Goal: Task Accomplishment & Management: Use online tool/utility

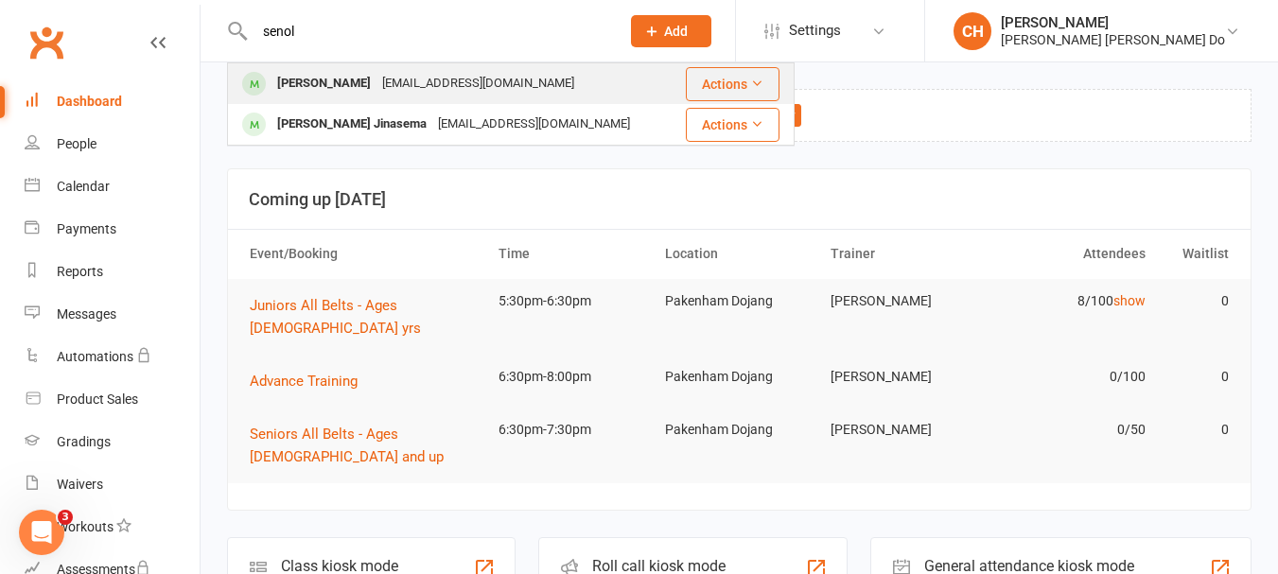
type input "senol"
click at [307, 80] on div "[PERSON_NAME]" at bounding box center [324, 83] width 105 height 27
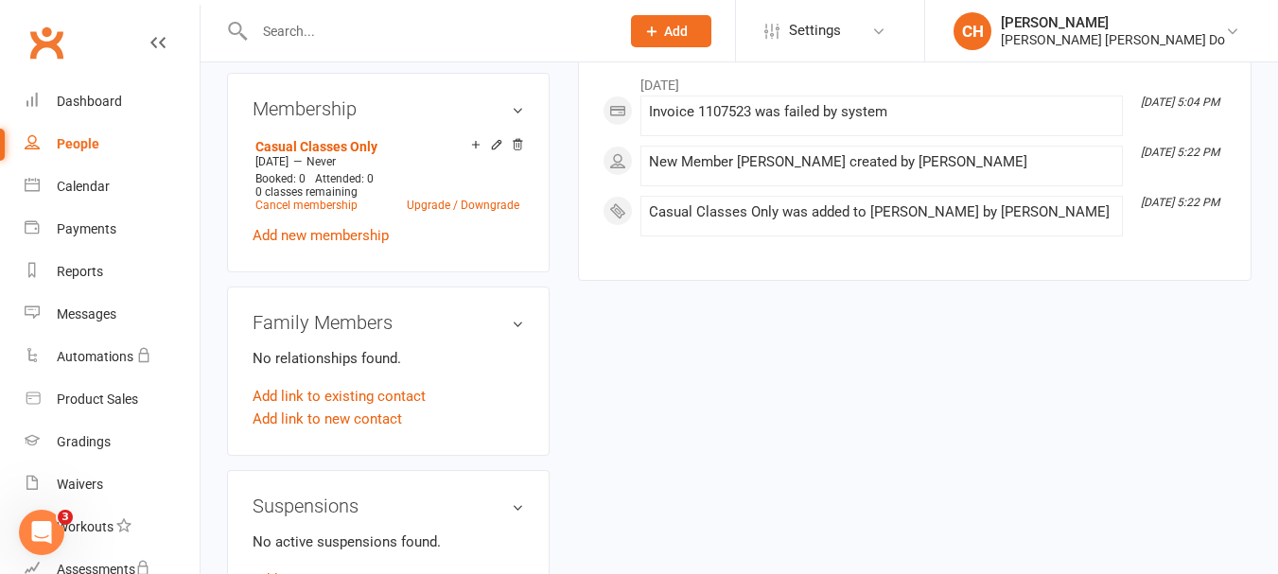
scroll to position [851, 0]
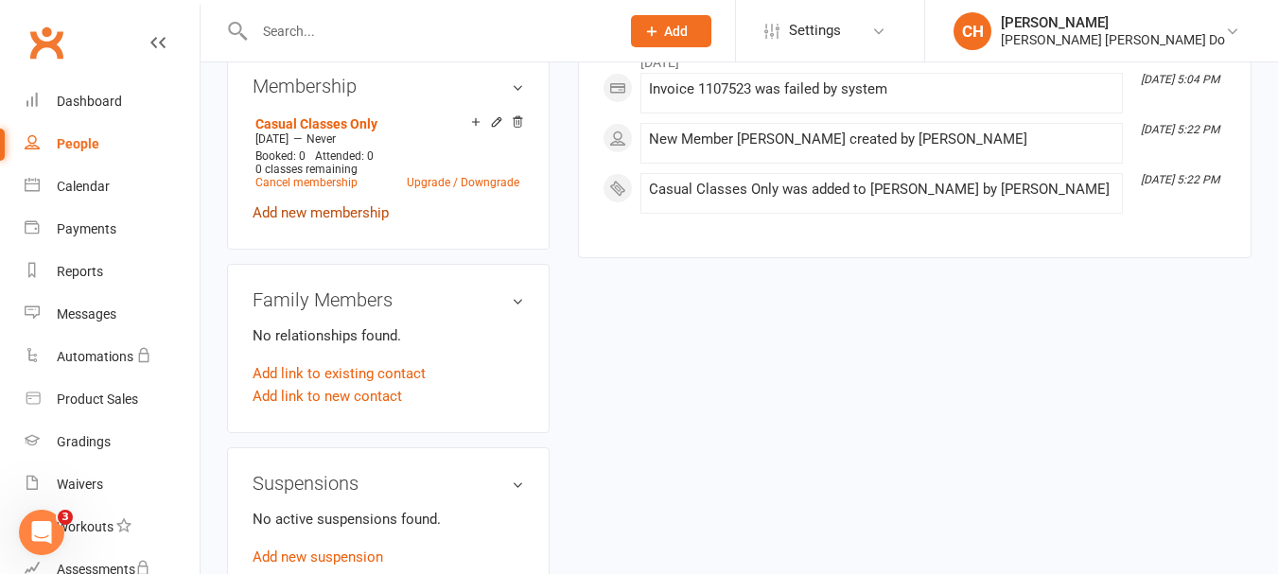
click at [327, 212] on link "Add new membership" at bounding box center [321, 212] width 136 height 17
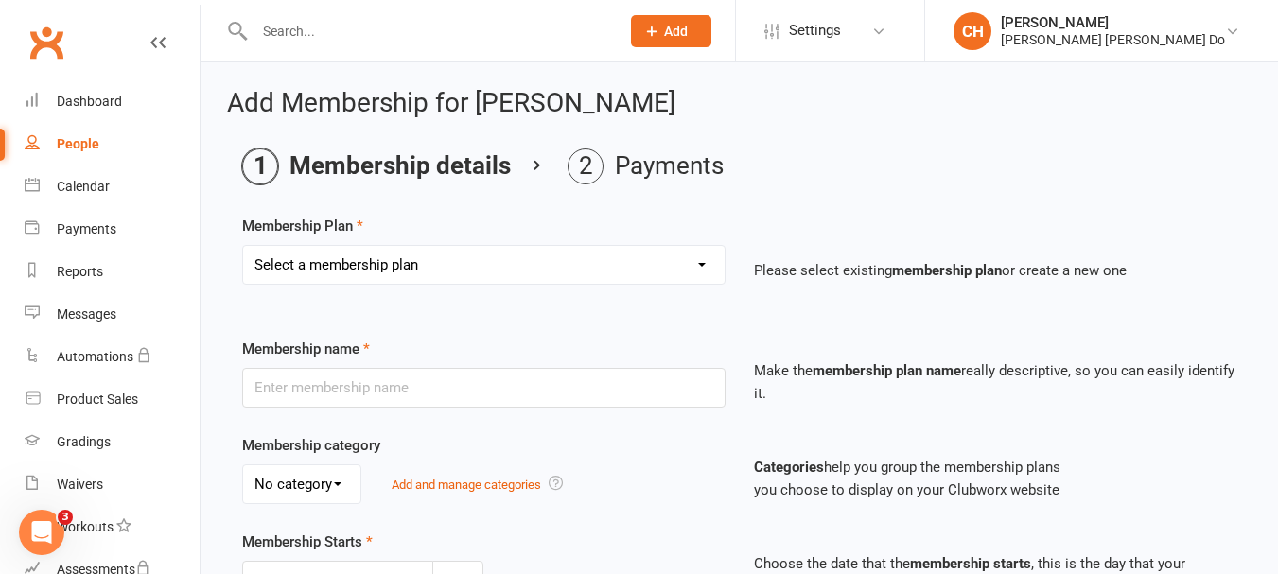
click at [452, 259] on select "Select a membership plan Create new Membership Plan Monthy Membership Payment L…" at bounding box center [484, 265] width 482 height 38
select select "6"
click at [243, 246] on select "Select a membership plan Create new Membership Plan Monthy Membership Payment L…" at bounding box center [484, 265] width 482 height 38
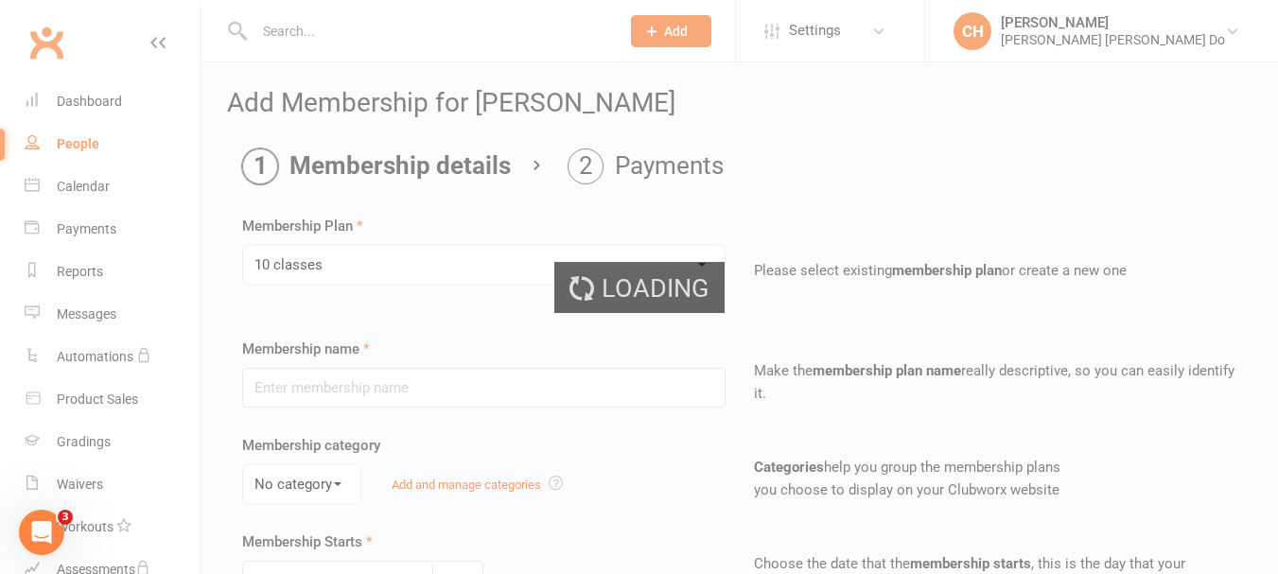
type input "10 classes"
type input "0"
type input "10"
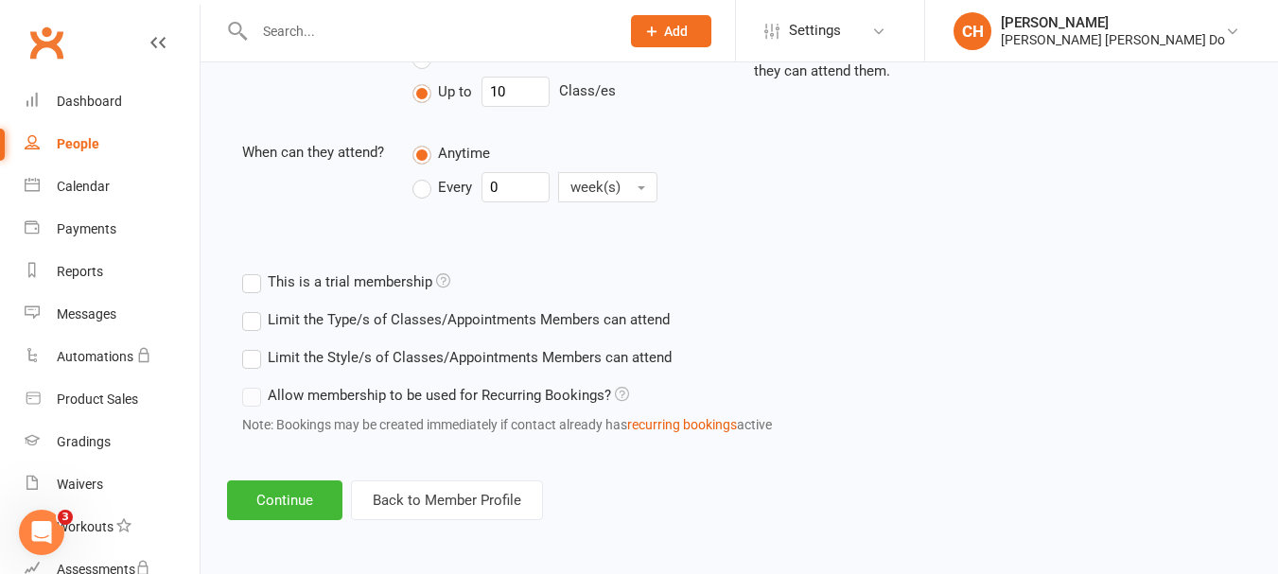
scroll to position [717, 0]
click at [285, 498] on button "Continue" at bounding box center [284, 501] width 115 height 40
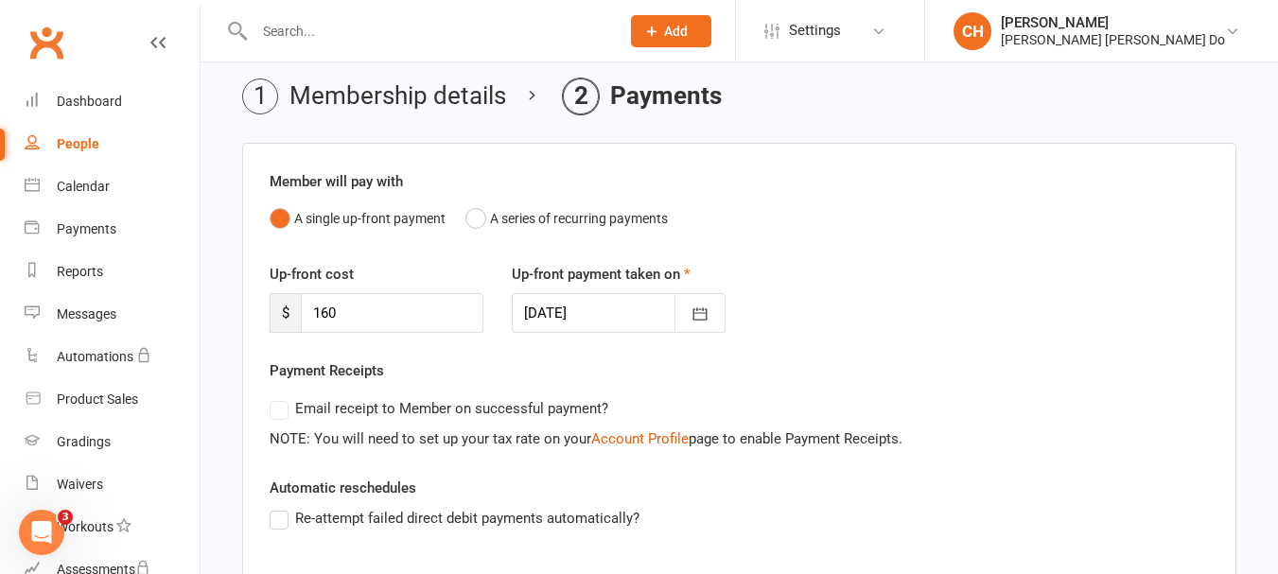
scroll to position [456, 0]
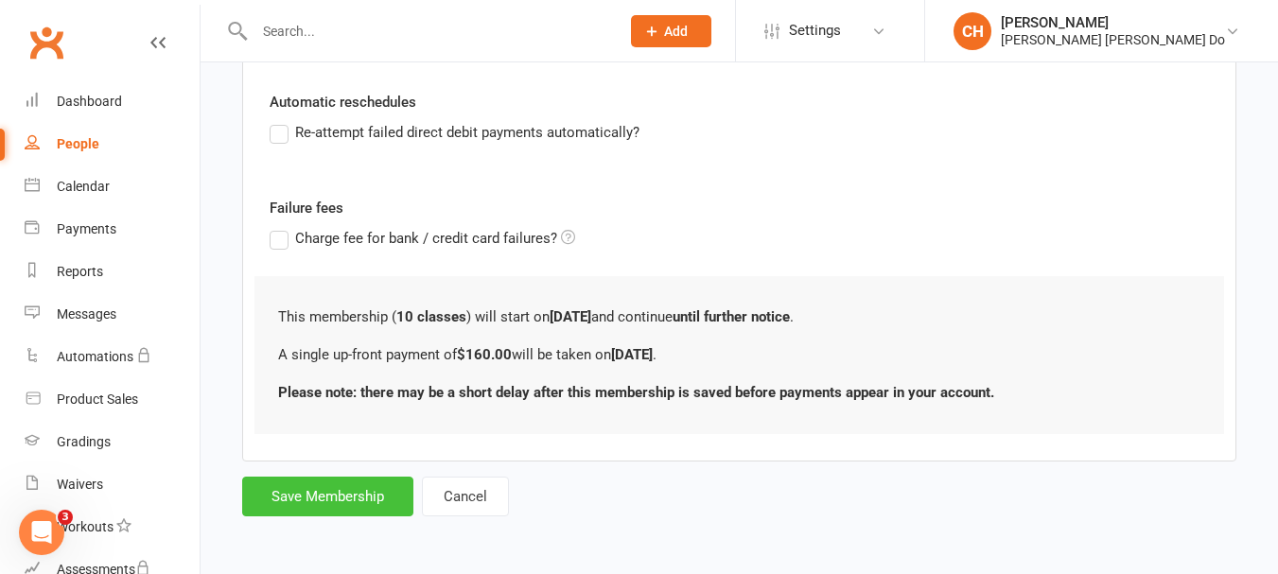
click at [321, 495] on button "Save Membership" at bounding box center [327, 497] width 171 height 40
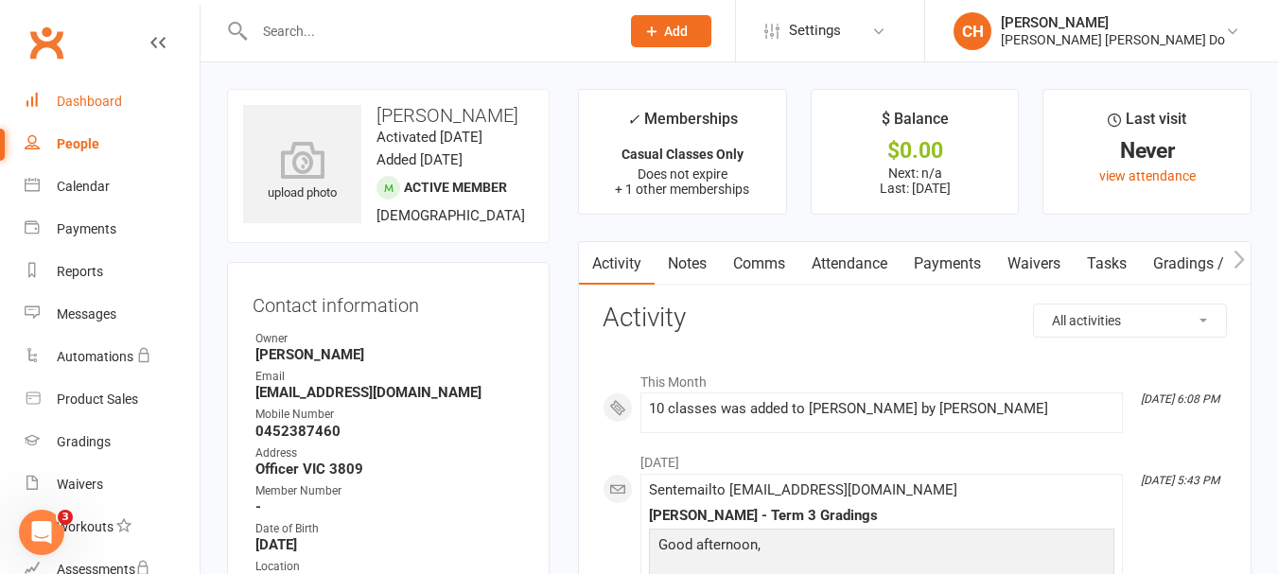
click at [102, 98] on div "Dashboard" at bounding box center [89, 101] width 65 height 15
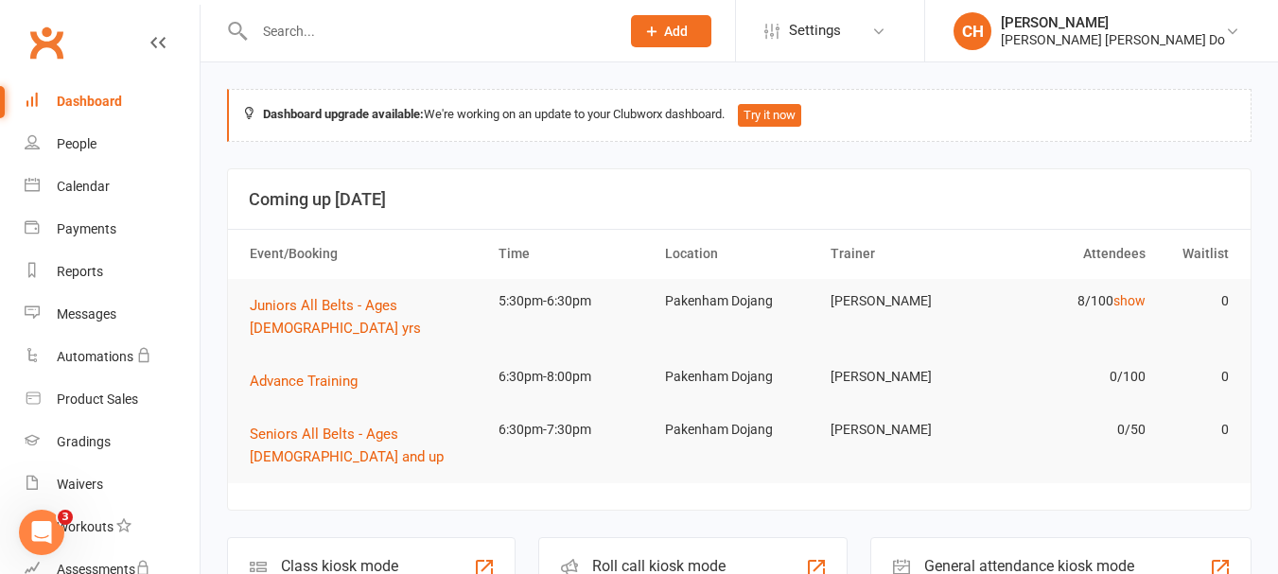
click at [669, 557] on div "Roll call kiosk mode" at bounding box center [660, 566] width 137 height 18
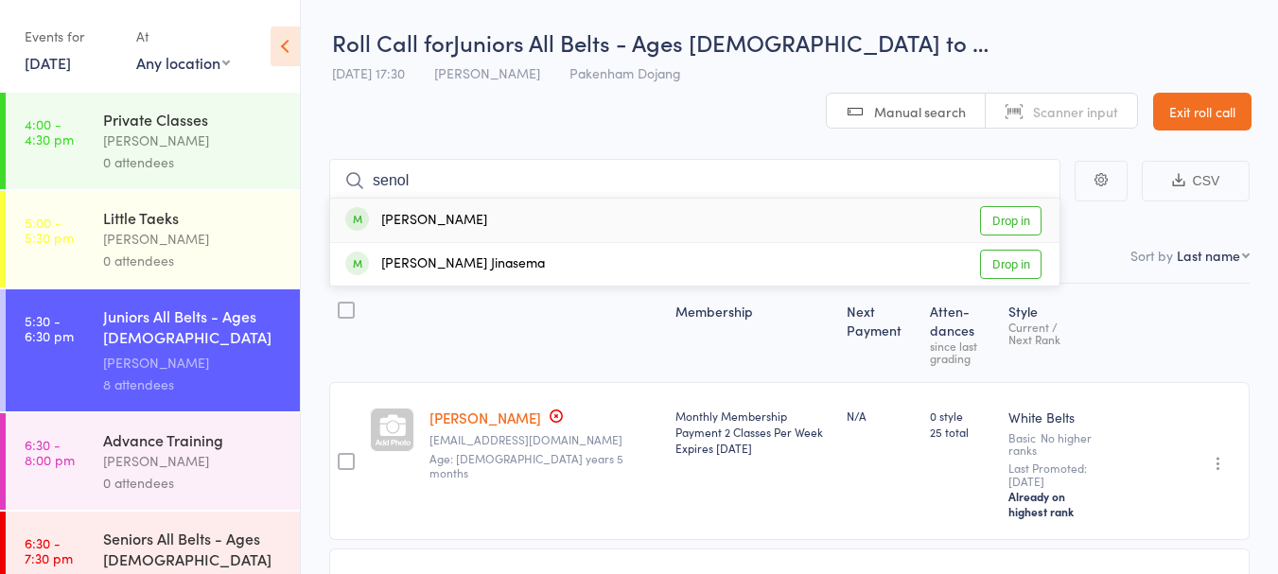
type input "senol"
drag, startPoint x: 1013, startPoint y: 182, endPoint x: 984, endPoint y: 160, distance: 36.5
click at [1012, 206] on link "Drop in" at bounding box center [1010, 220] width 61 height 29
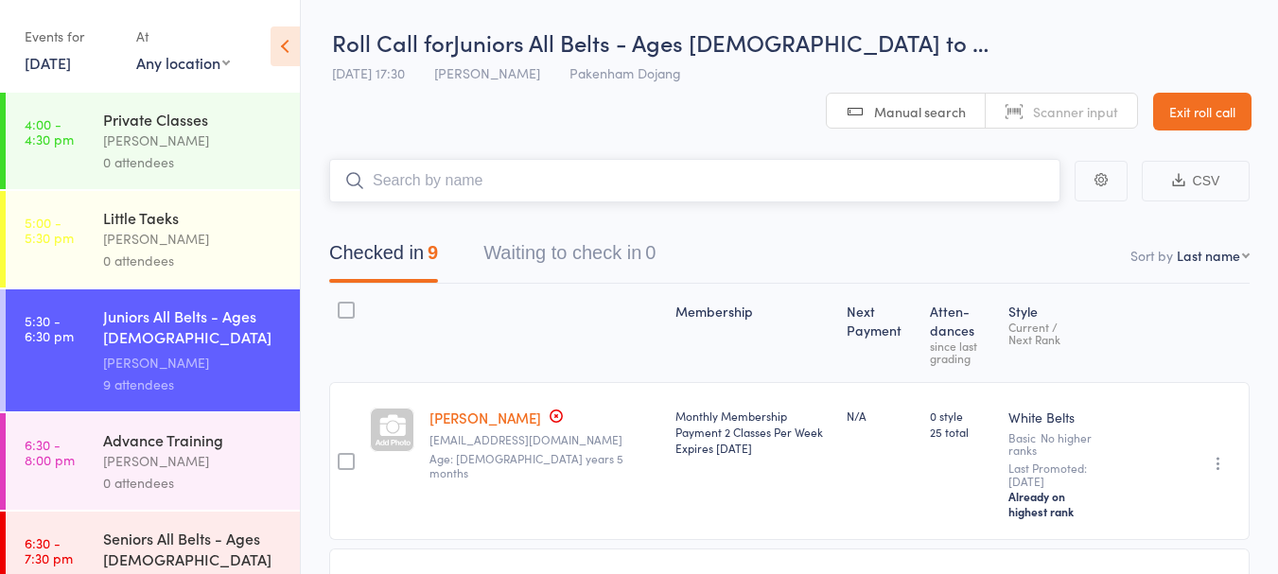
type input "h"
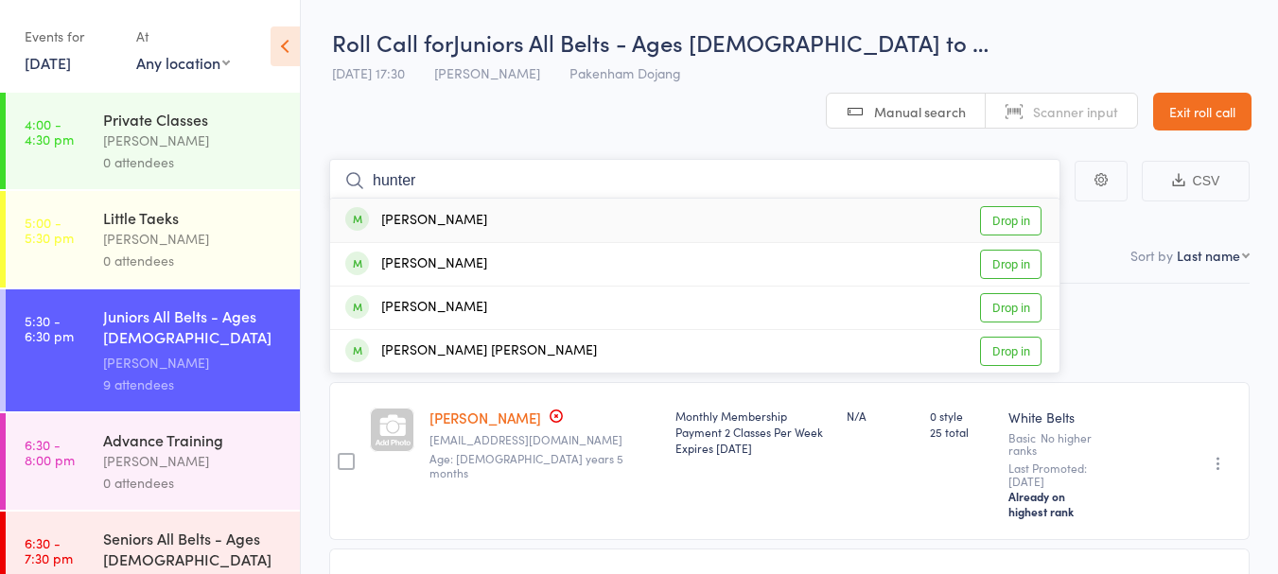
type input "hunter"
click at [1003, 206] on link "Drop in" at bounding box center [1010, 220] width 61 height 29
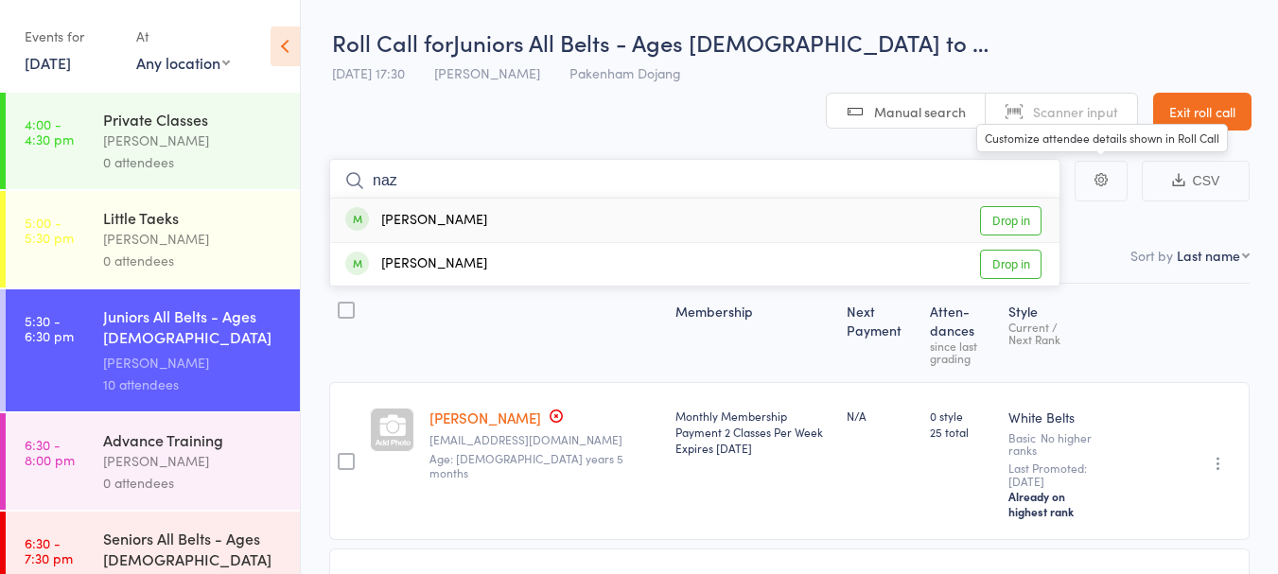
type input "naz"
click at [1012, 206] on link "Drop in" at bounding box center [1010, 220] width 61 height 29
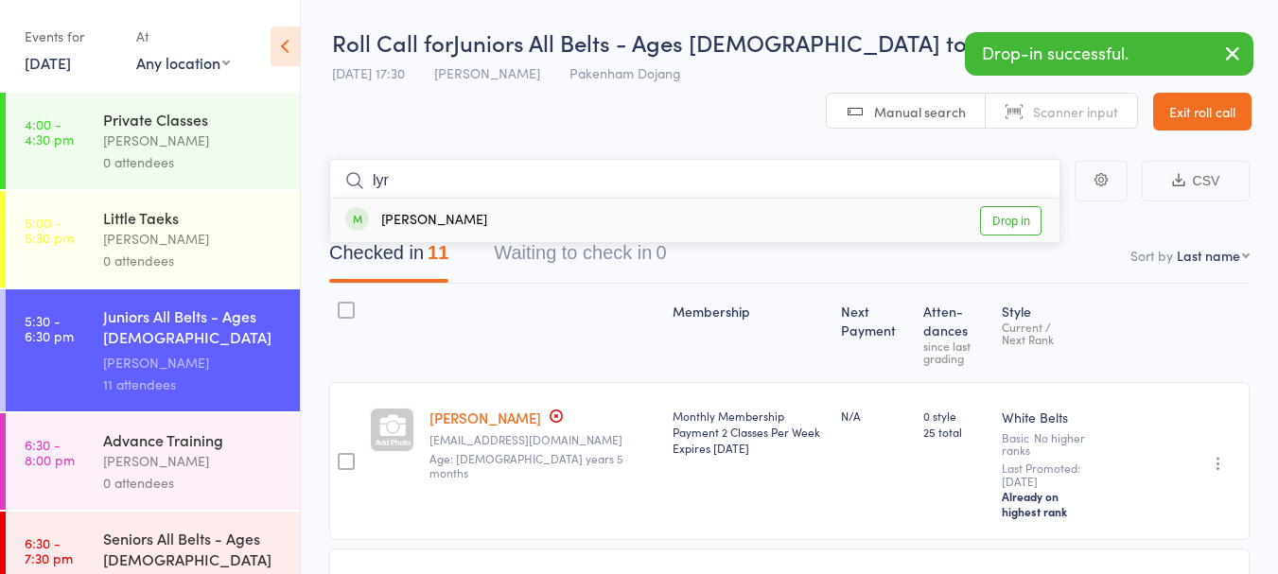
type input "lyr"
click at [1025, 206] on link "Drop in" at bounding box center [1010, 220] width 61 height 29
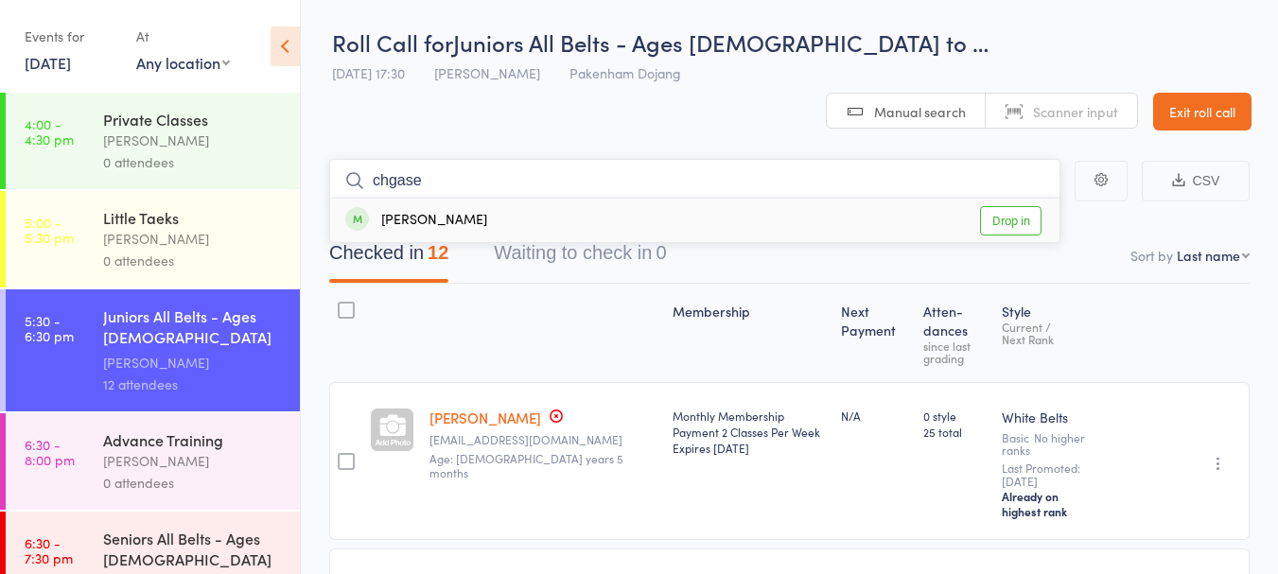
type input "chgase"
click at [1022, 206] on link "Drop in" at bounding box center [1010, 220] width 61 height 29
click at [1190, 93] on link "Exit roll call" at bounding box center [1202, 112] width 98 height 38
